Goal: Information Seeking & Learning: Learn about a topic

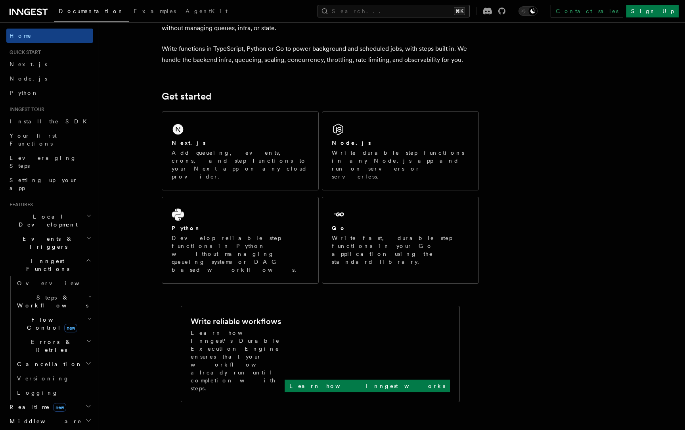
scroll to position [54, 0]
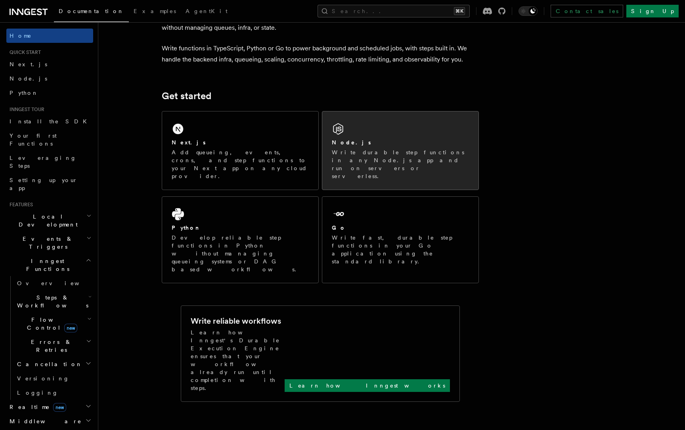
click at [359, 134] on div "Node.js Write durable step functions in any Node.js app and run on servers or s…" at bounding box center [400, 150] width 156 height 78
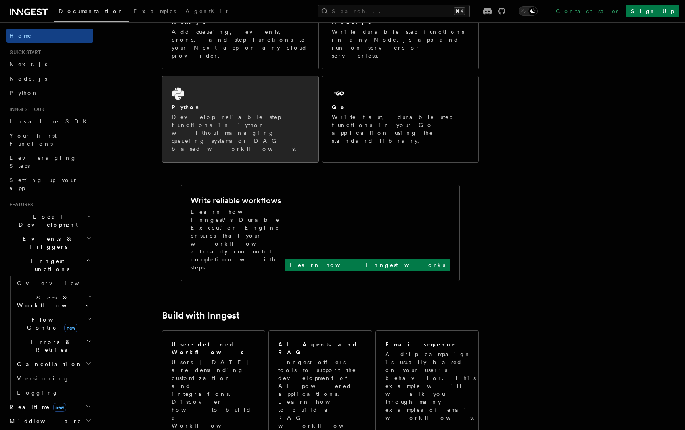
scroll to position [188, 0]
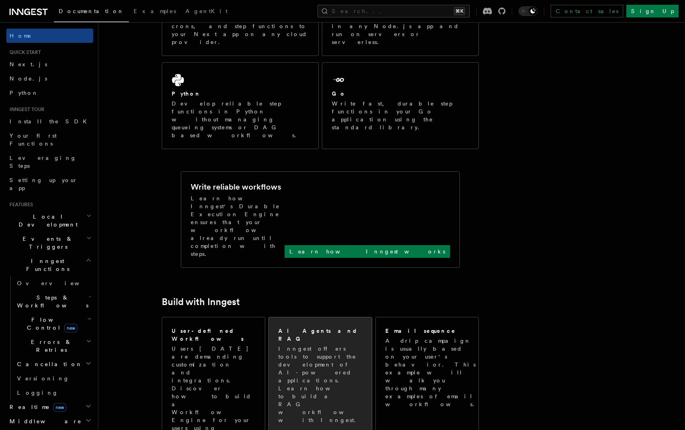
click at [310, 345] on p "Inngest offers tools to support the development of AI-powered applications. Lea…" at bounding box center [320, 384] width 85 height 79
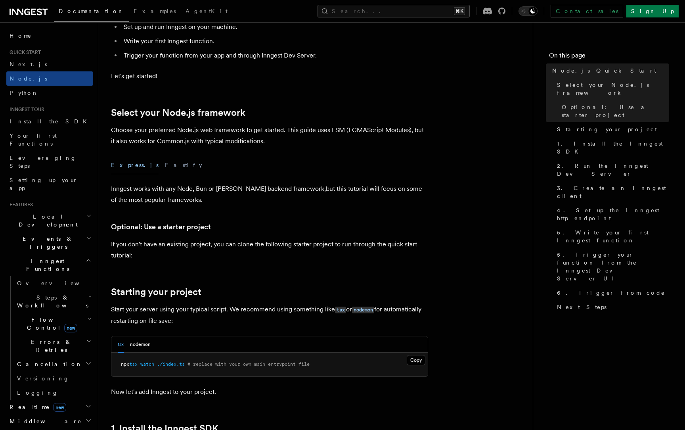
scroll to position [129, 0]
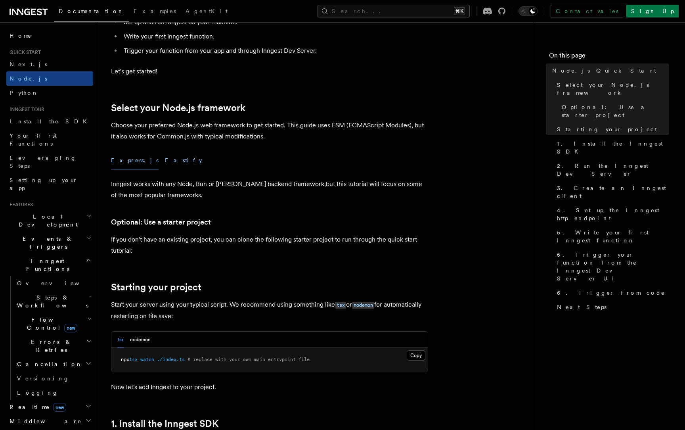
click at [165, 165] on button "Fastify" at bounding box center [183, 160] width 37 height 18
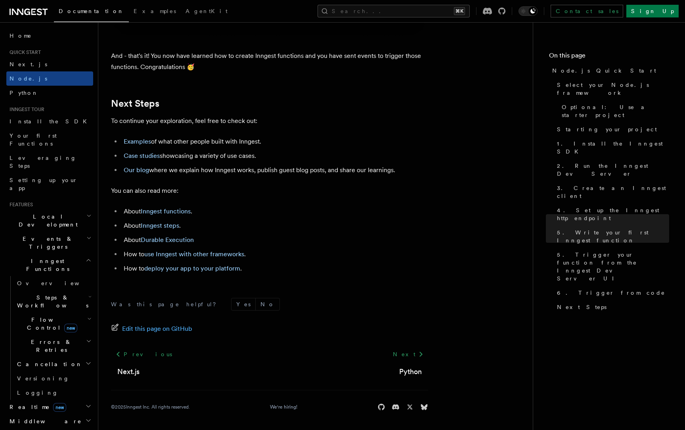
scroll to position [5009, 0]
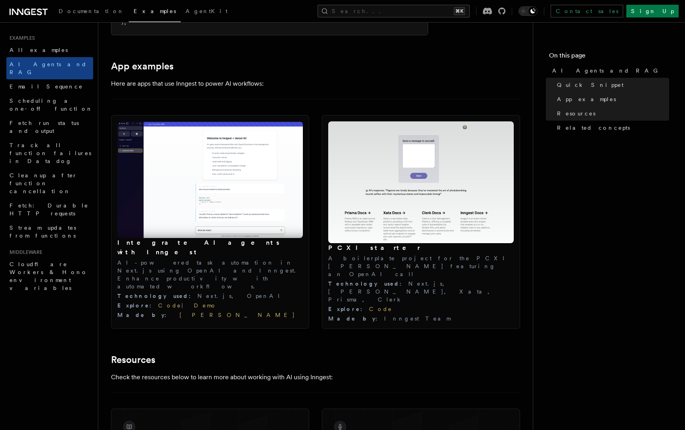
scroll to position [873, 0]
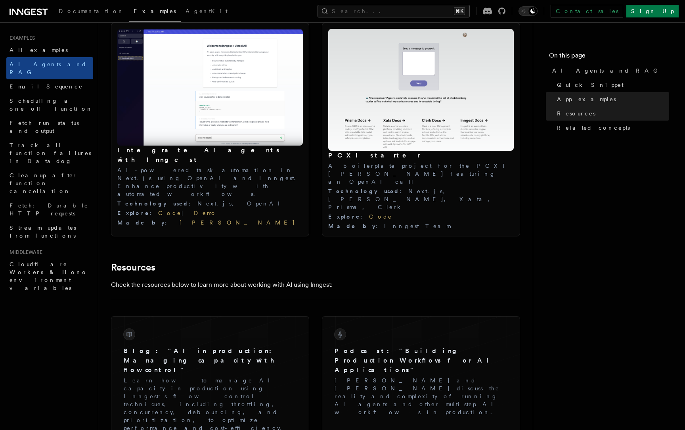
click at [175, 122] on img at bounding box center [210, 87] width 186 height 117
click at [158, 210] on link "Code" at bounding box center [169, 213] width 23 height 6
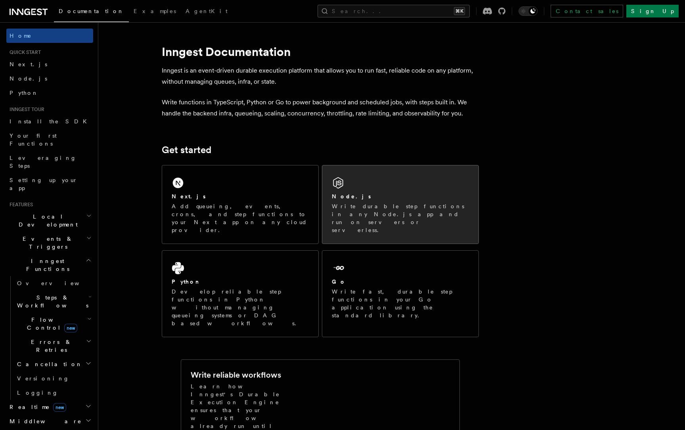
click at [360, 191] on div "Node.js Write durable step functions in any Node.js app and run on servers or s…" at bounding box center [400, 204] width 156 height 78
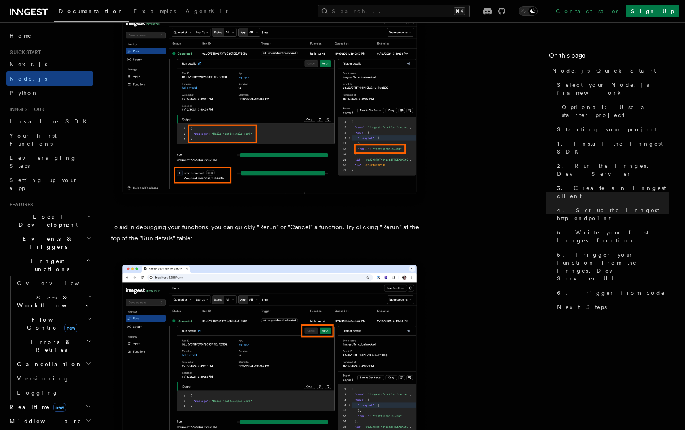
scroll to position [3409, 0]
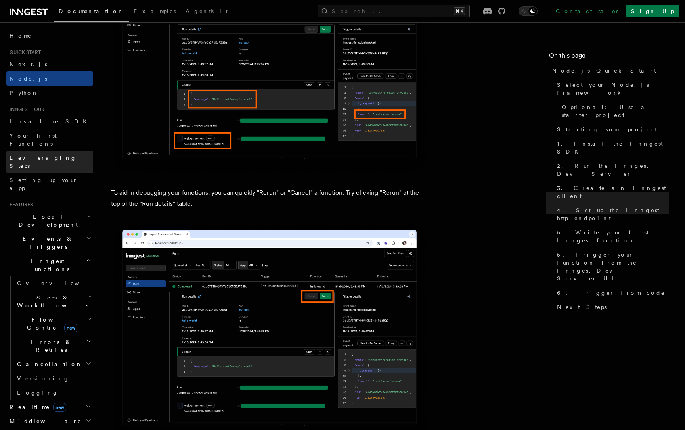
click at [29, 154] on link "Leveraging Steps" at bounding box center [49, 162] width 87 height 22
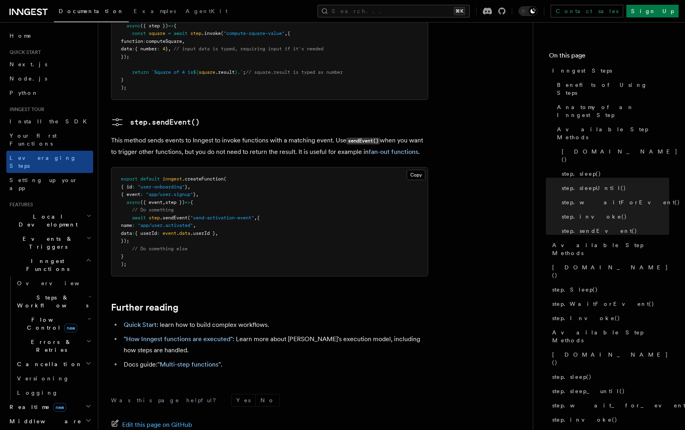
scroll to position [1664, 0]
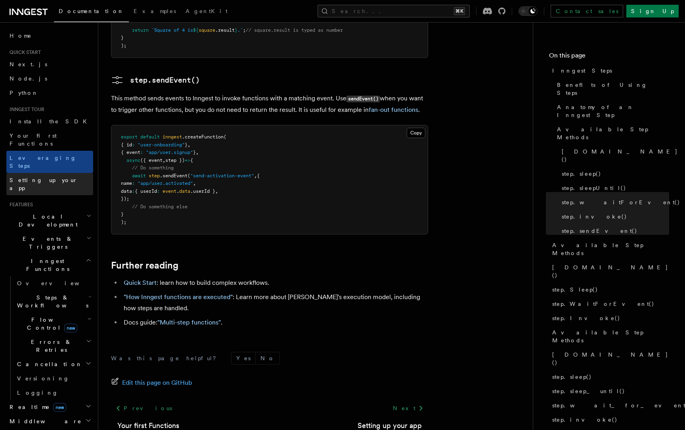
click at [41, 176] on span "Setting up your app" at bounding box center [52, 184] width 84 height 16
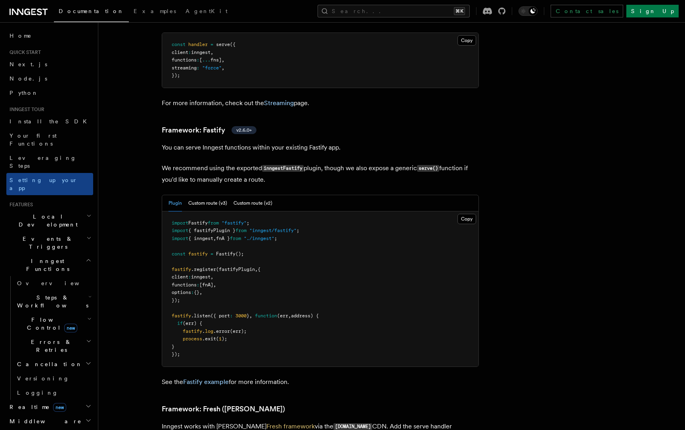
scroll to position [2400, 0]
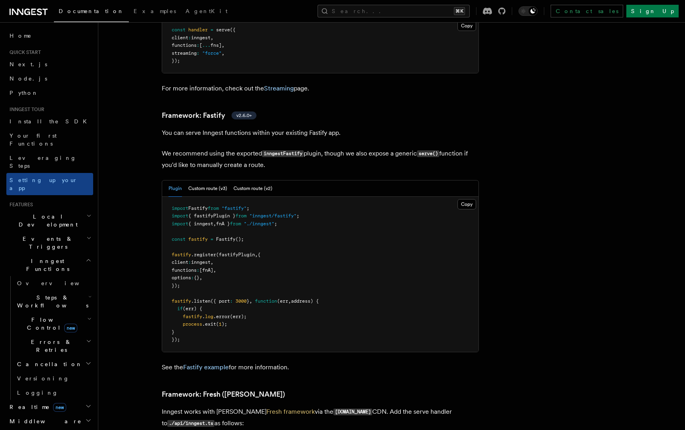
click at [54, 293] on span "Steps & Workflows" at bounding box center [51, 301] width 75 height 16
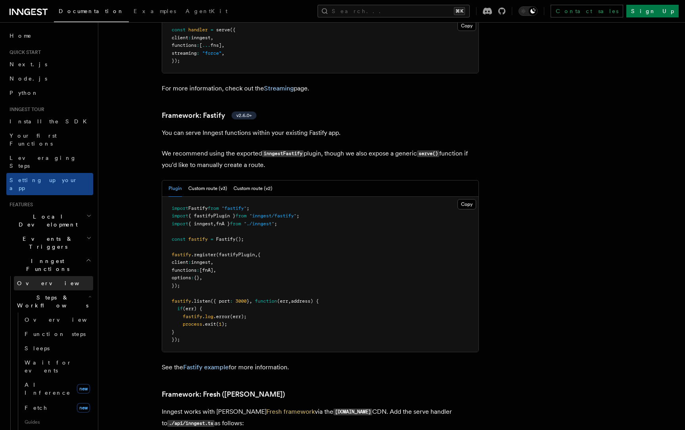
click at [33, 280] on span "Overview" at bounding box center [58, 283] width 82 height 6
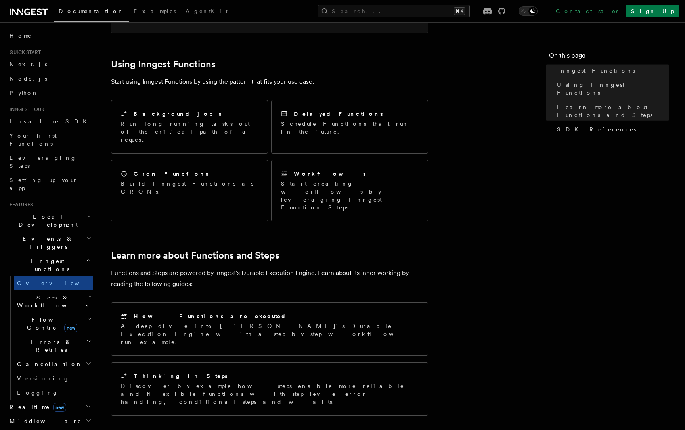
scroll to position [385, 0]
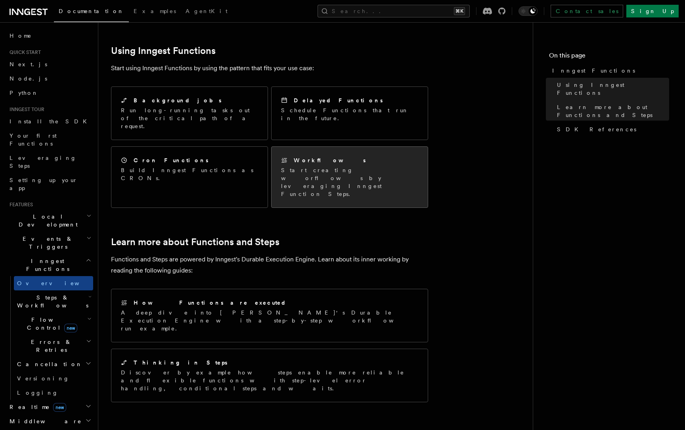
click at [339, 166] on p "Start creating worflows by leveraging Inngest Function Steps." at bounding box center [349, 182] width 137 height 32
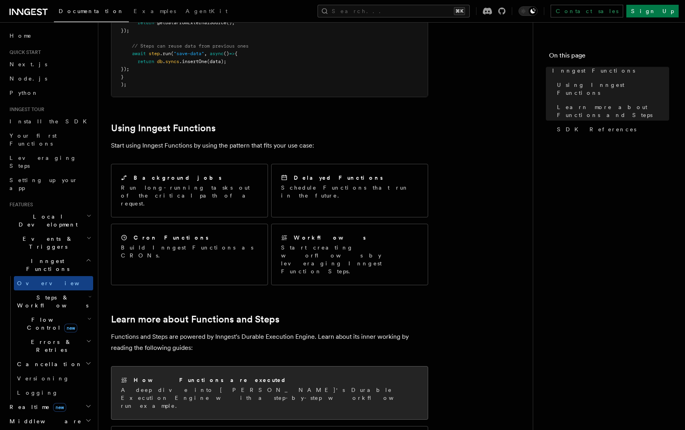
scroll to position [291, 0]
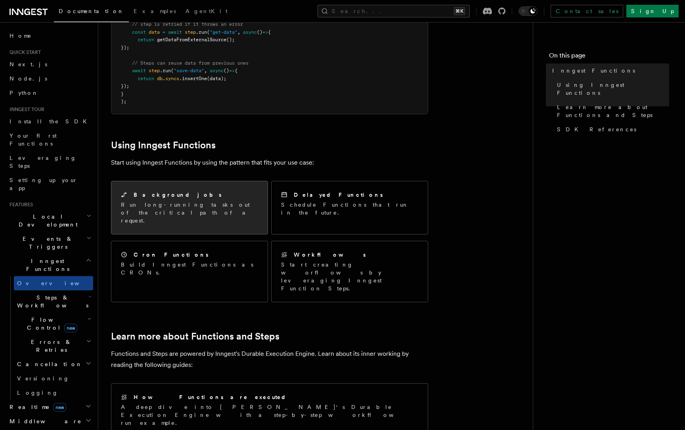
click at [187, 186] on div "Background jobs Run long-running tasks out of the critical path of a request." at bounding box center [189, 207] width 156 height 53
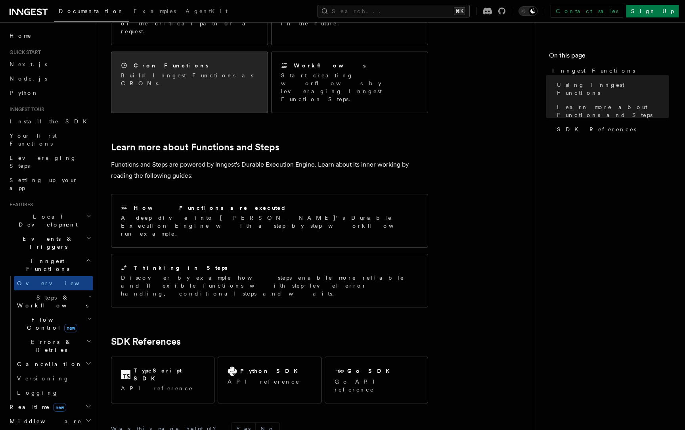
scroll to position [517, 0]
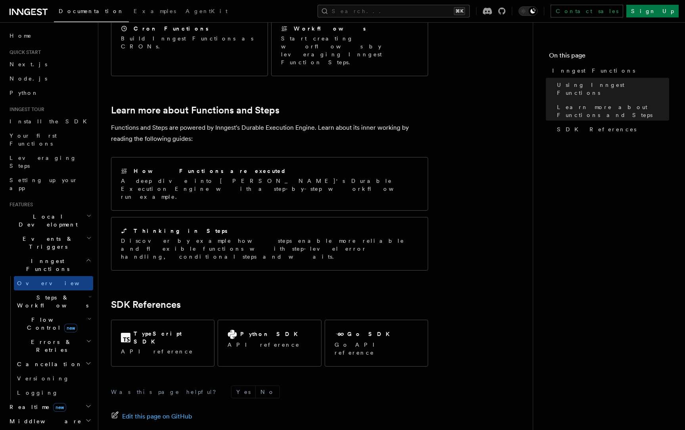
click at [60, 293] on span "Steps & Workflows" at bounding box center [51, 301] width 75 height 16
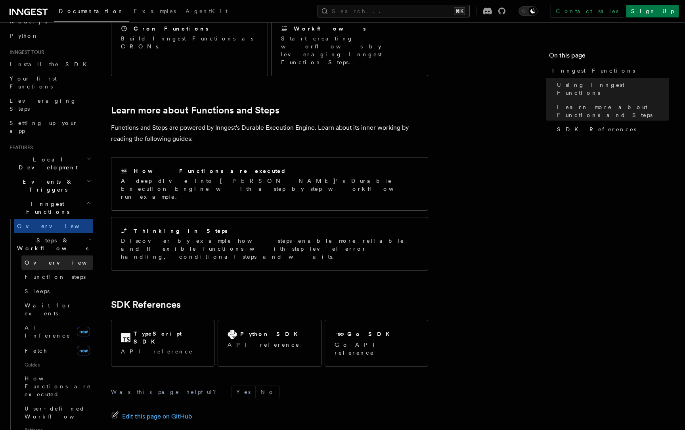
scroll to position [58, 0]
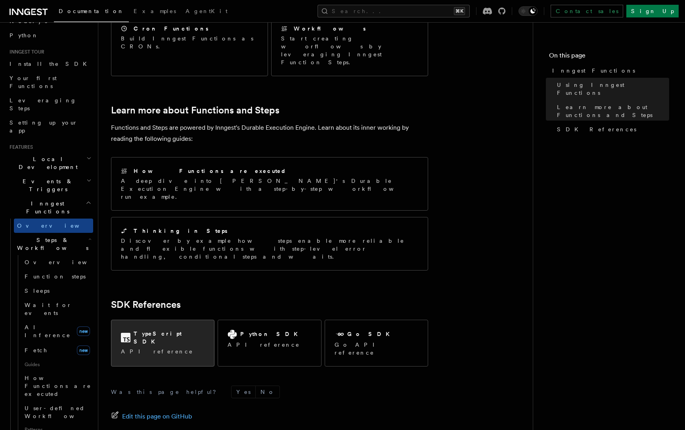
click at [171, 347] on p "API reference" at bounding box center [163, 351] width 84 height 8
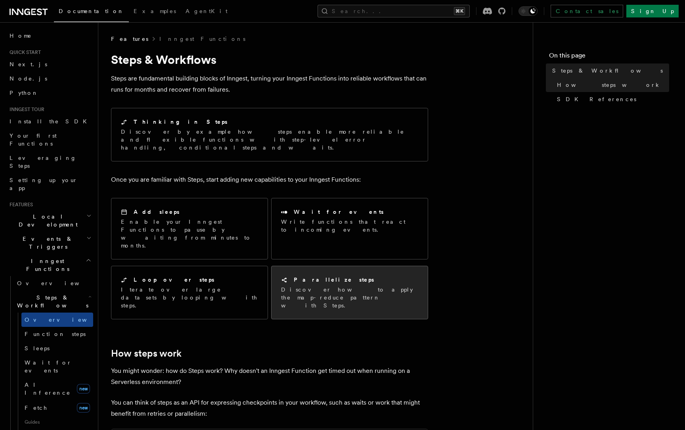
click at [299, 276] on div "Parallelize steps" at bounding box center [349, 280] width 137 height 8
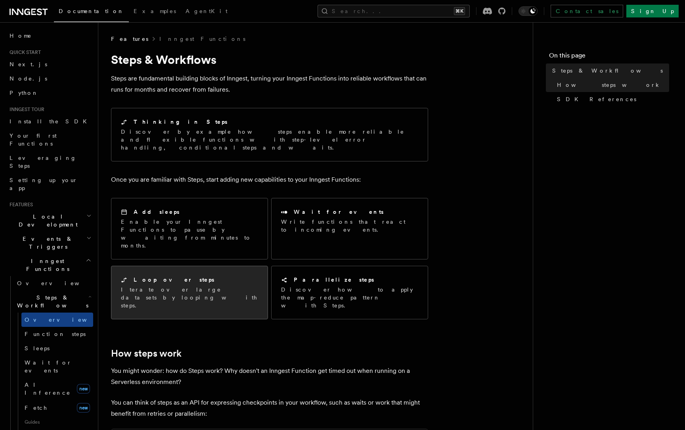
click at [184, 276] on div "Loop over steps" at bounding box center [189, 280] width 137 height 8
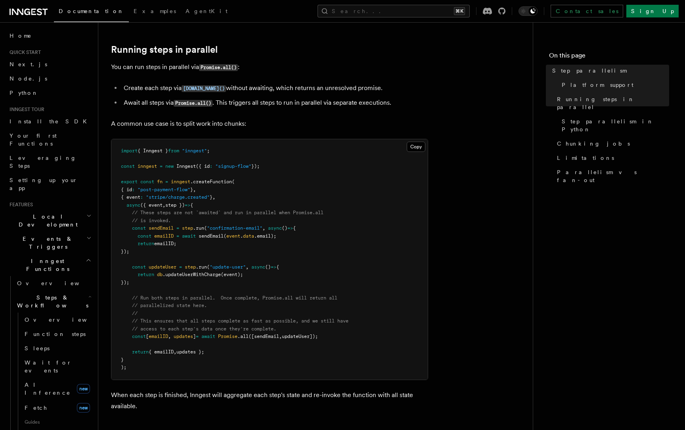
scroll to position [157, 0]
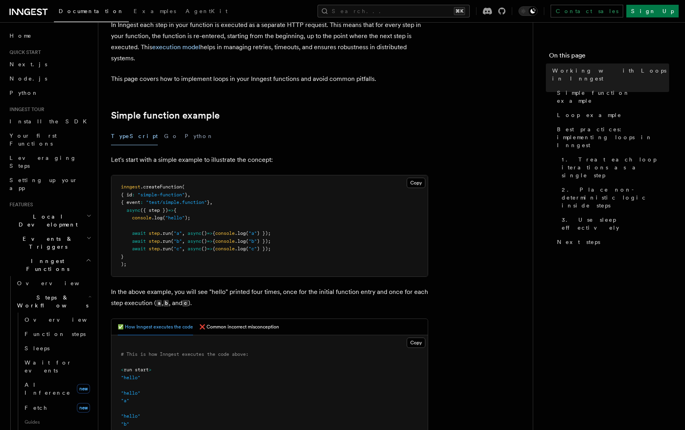
scroll to position [60, 0]
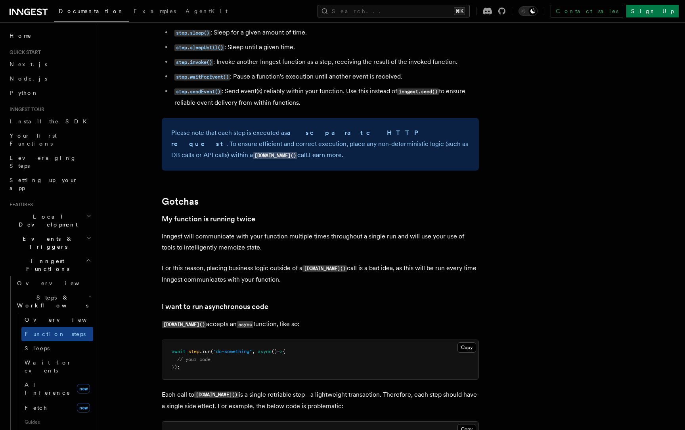
scroll to position [1484, 0]
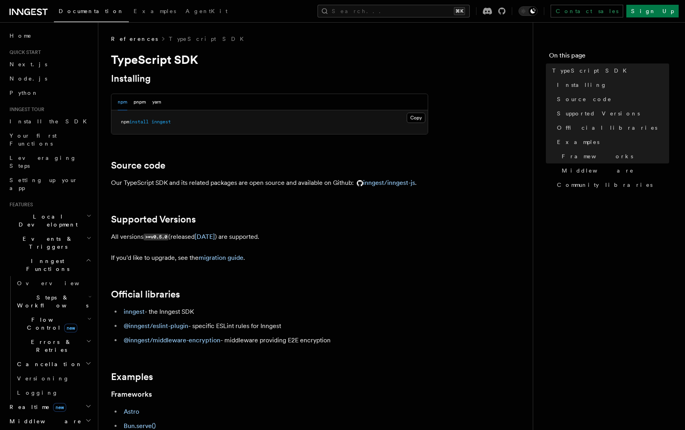
click at [40, 293] on span "Steps & Workflows" at bounding box center [51, 301] width 75 height 16
click at [40, 313] on link "Overview" at bounding box center [57, 320] width 72 height 14
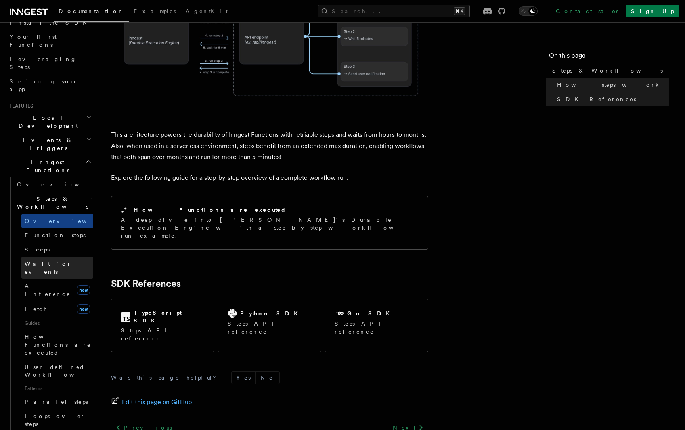
scroll to position [107, 0]
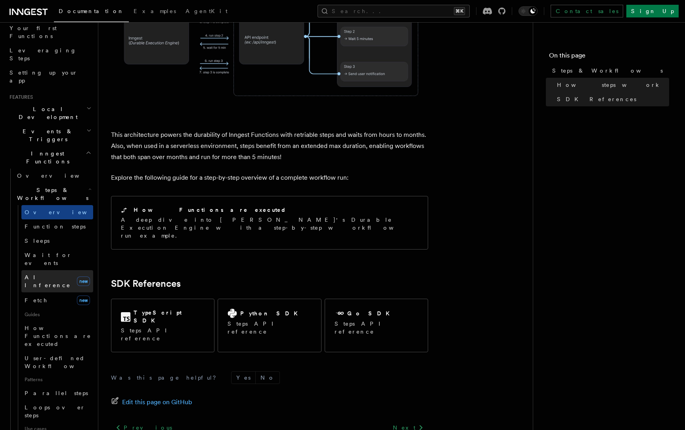
click at [50, 274] on span "AI Inference" at bounding box center [48, 281] width 46 height 14
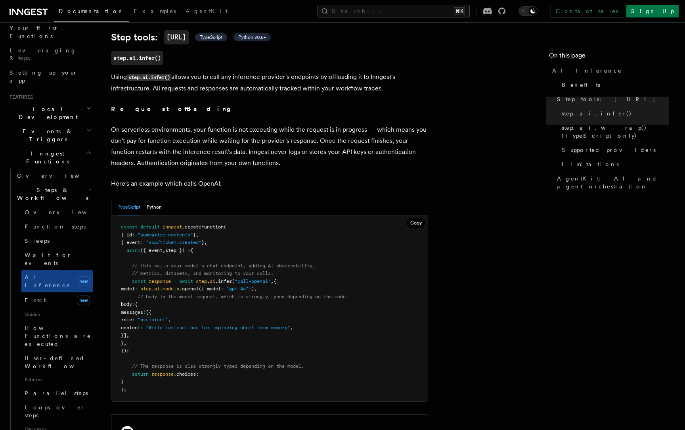
scroll to position [293, 0]
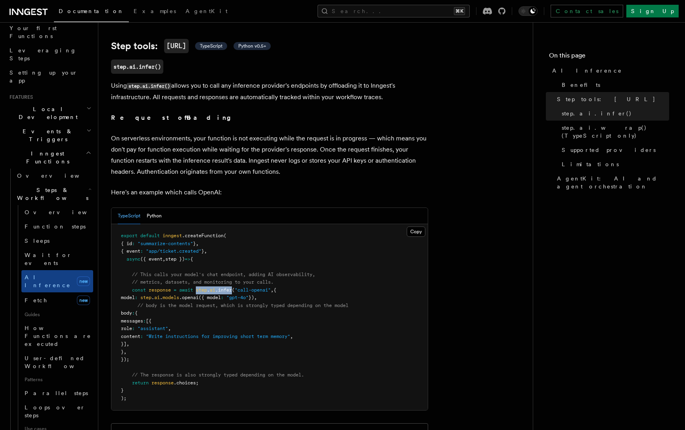
drag, startPoint x: 197, startPoint y: 281, endPoint x: 236, endPoint y: 280, distance: 39.7
click at [236, 287] on span "const response = await step . ai .infer ( "call-openai" , {" at bounding box center [198, 290] width 155 height 6
copy span "step . ai .infer"
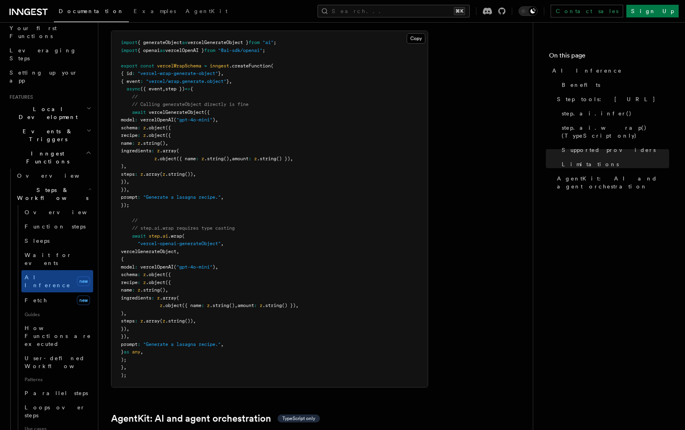
scroll to position [1958, 0]
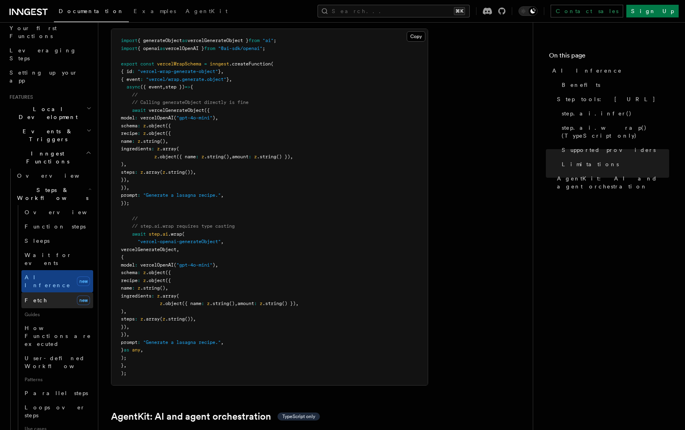
click at [40, 292] on link "Fetch new" at bounding box center [57, 300] width 72 height 16
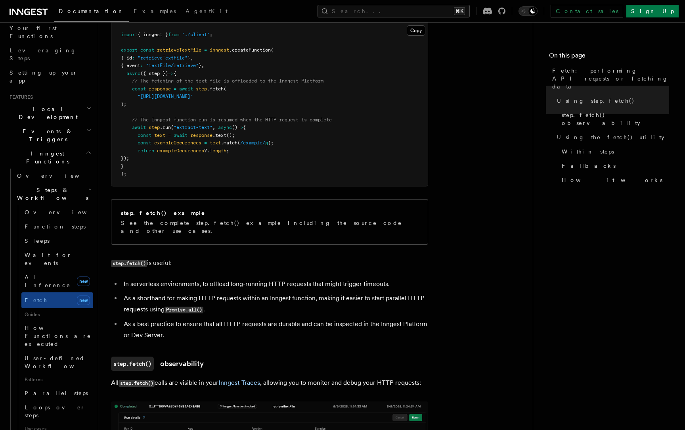
scroll to position [344, 0]
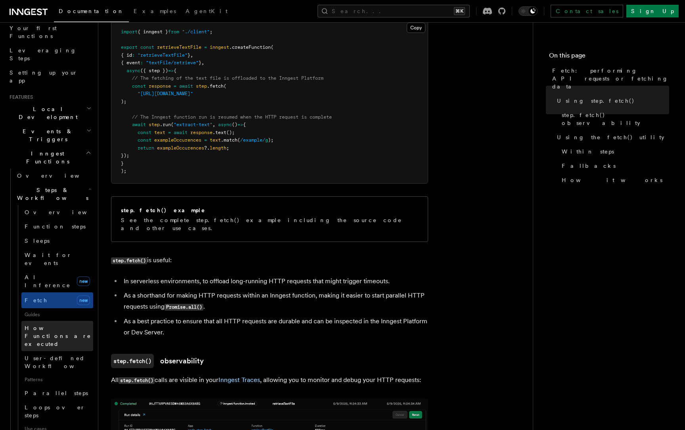
click at [47, 325] on span "How Functions are executed" at bounding box center [58, 336] width 67 height 22
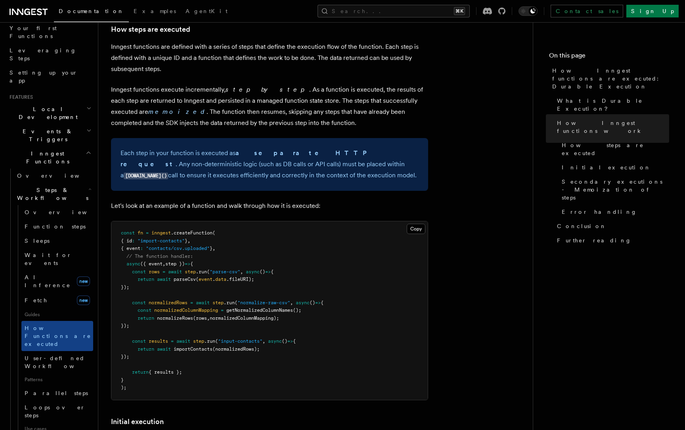
scroll to position [577, 0]
